Goal: Book appointment/travel/reservation

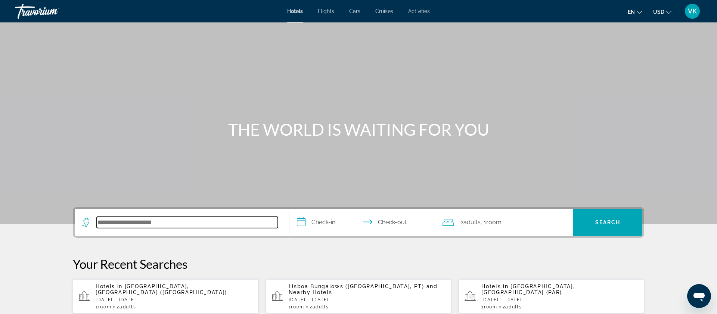
click at [118, 222] on input "Search hotel destination" at bounding box center [187, 222] width 181 height 11
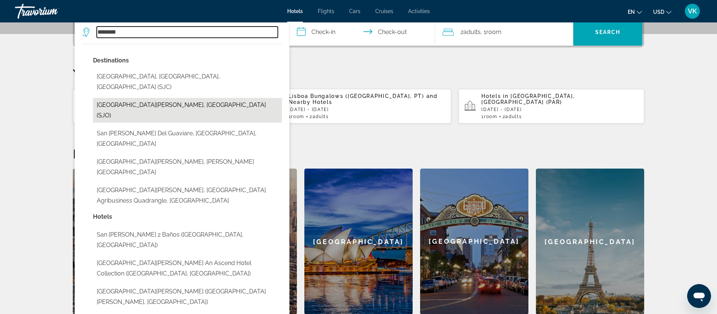
scroll to position [189, 0]
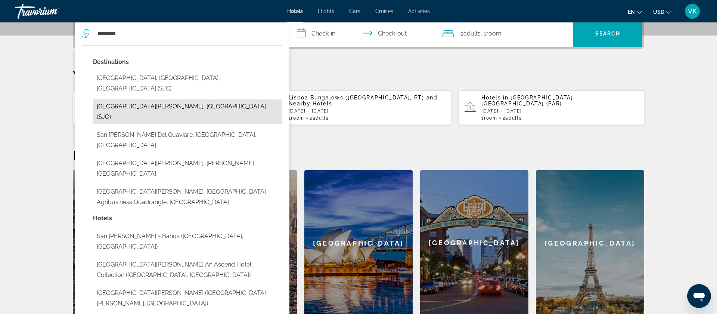
click at [141, 99] on button "San Jose, Costa Rica (SJO)" at bounding box center [187, 111] width 189 height 25
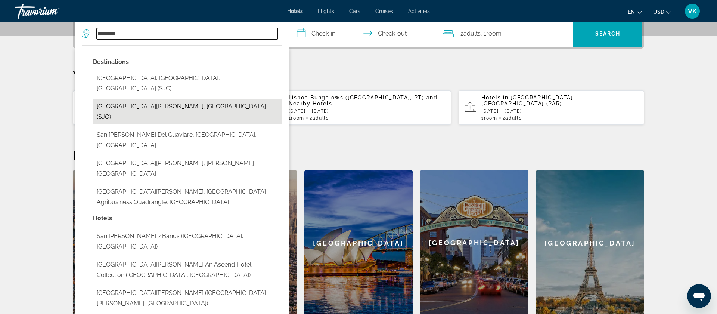
type input "**********"
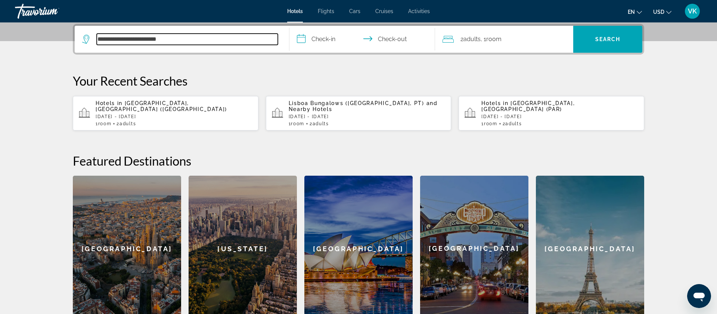
scroll to position [183, 0]
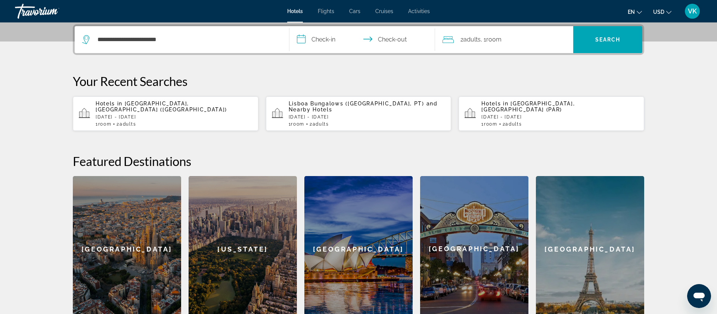
click at [328, 40] on input "**********" at bounding box center [363, 40] width 149 height 29
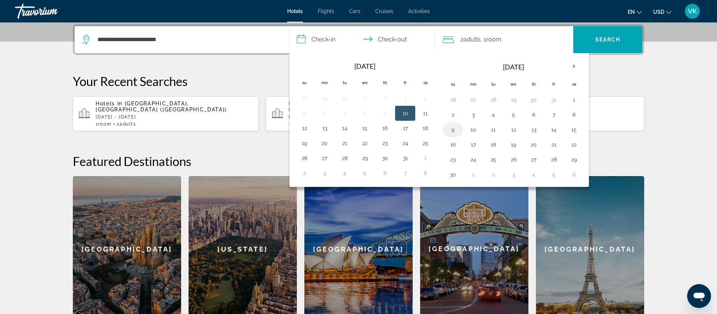
click at [455, 129] on button "9" at bounding box center [453, 129] width 12 height 10
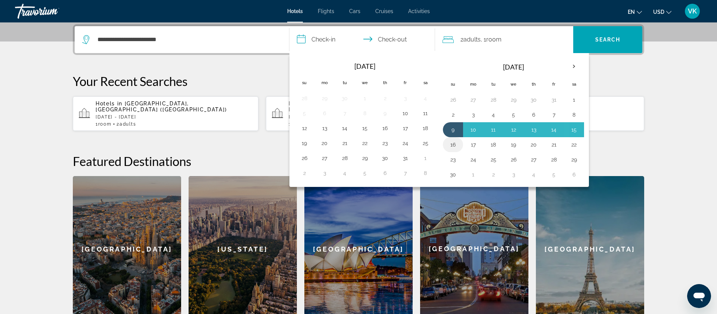
click at [454, 145] on button "16" at bounding box center [453, 144] width 12 height 10
type input "**********"
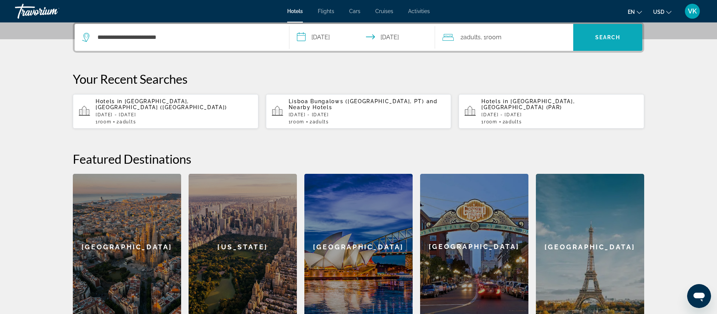
scroll to position [186, 0]
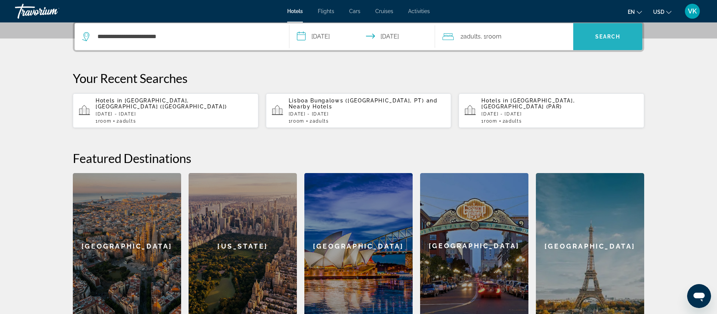
click at [598, 38] on span "Search" at bounding box center [607, 37] width 25 height 6
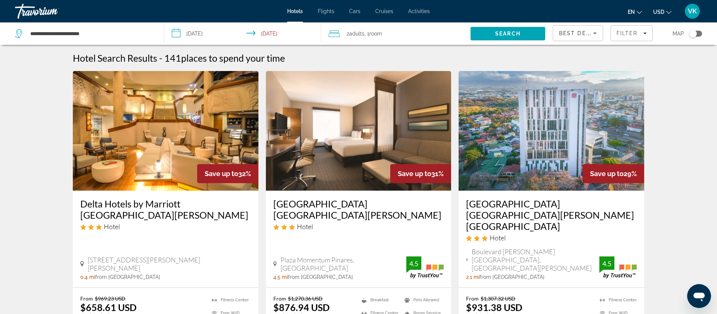
scroll to position [3, 0]
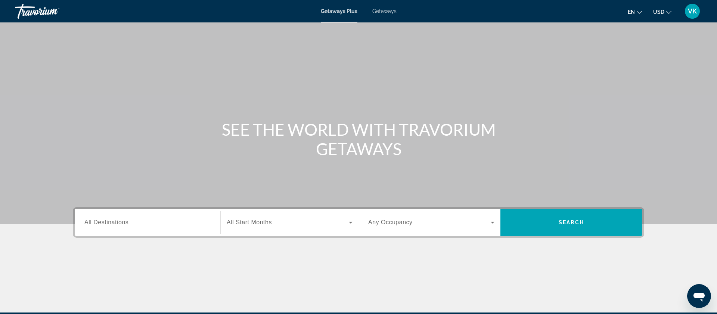
click at [112, 225] on span "All Destinations" at bounding box center [106, 222] width 44 height 6
click at [112, 225] on input "Destination All Destinations" at bounding box center [147, 222] width 126 height 9
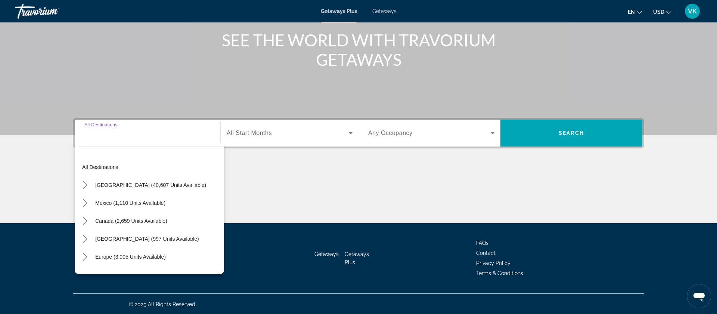
scroll to position [90, 0]
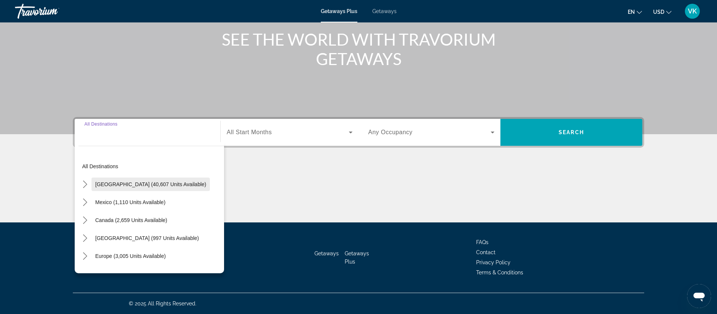
click at [120, 185] on span "[GEOGRAPHIC_DATA] (40,607 units available)" at bounding box center [150, 184] width 111 height 6
type input "**********"
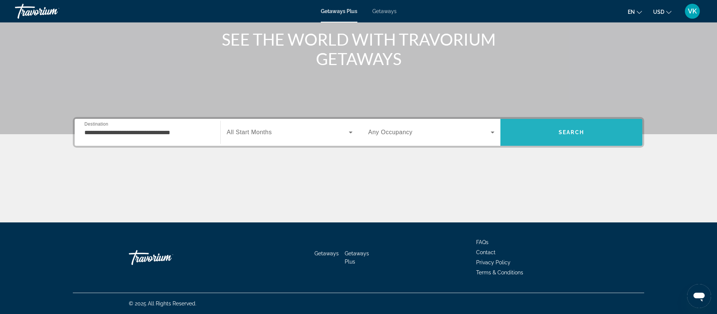
click at [572, 132] on span "Search" at bounding box center [571, 132] width 25 height 6
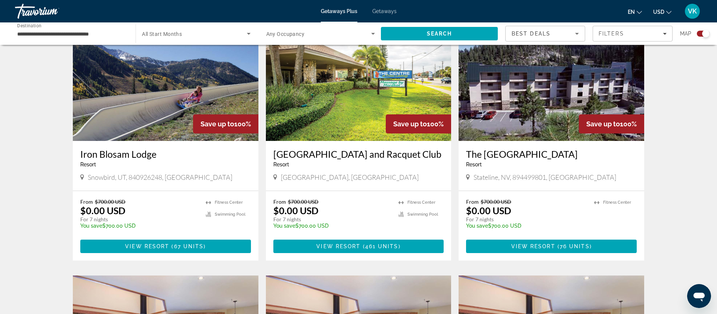
scroll to position [280, 0]
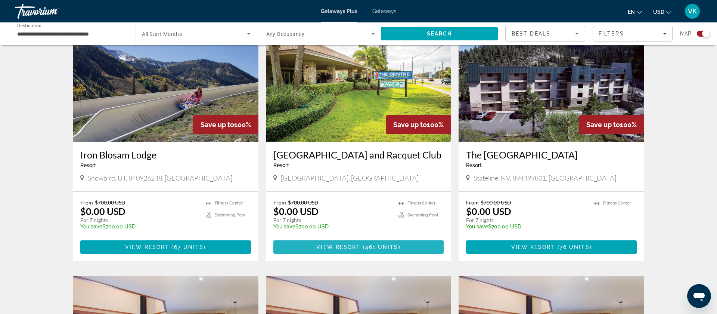
click at [354, 246] on span "View Resort" at bounding box center [338, 247] width 44 height 6
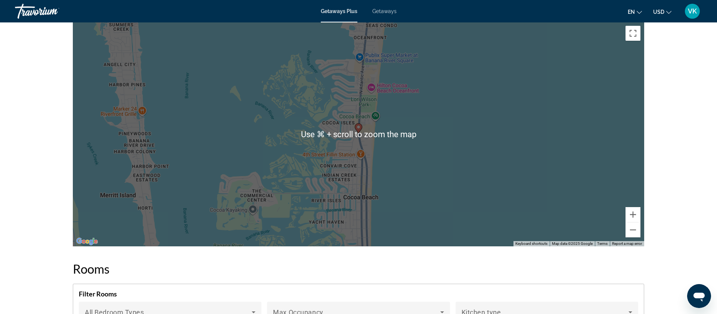
scroll to position [918, 0]
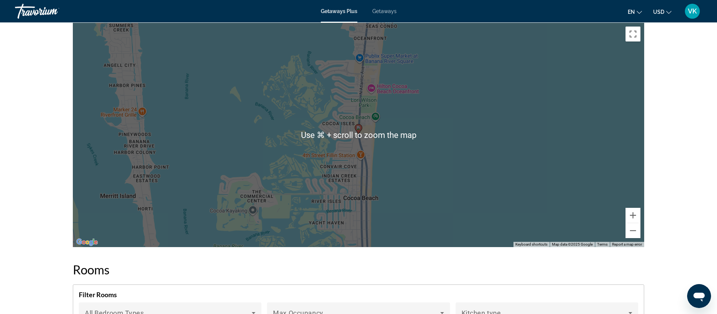
click at [434, 201] on div "To activate drag with keyboard, press Alt + Enter. Once in keyboard drag state,…" at bounding box center [358, 135] width 571 height 224
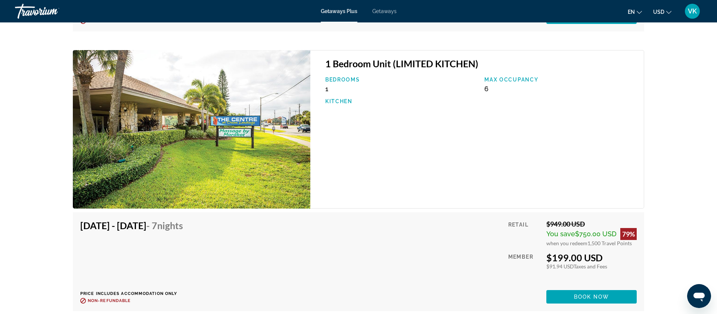
scroll to position [3954, 0]
